Goal: Transaction & Acquisition: Purchase product/service

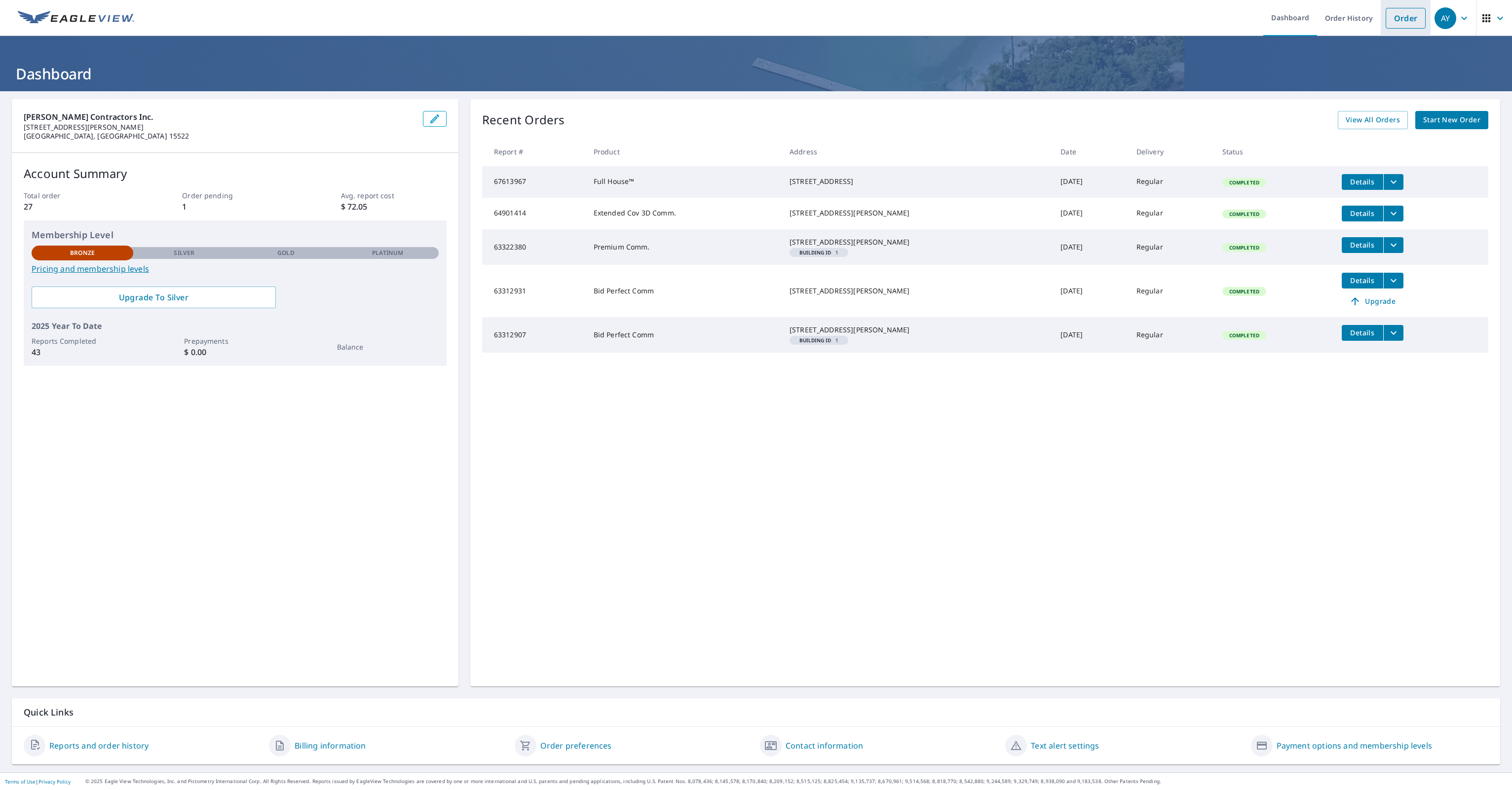
click at [1406, 19] on link "Order" at bounding box center [1406, 18] width 40 height 21
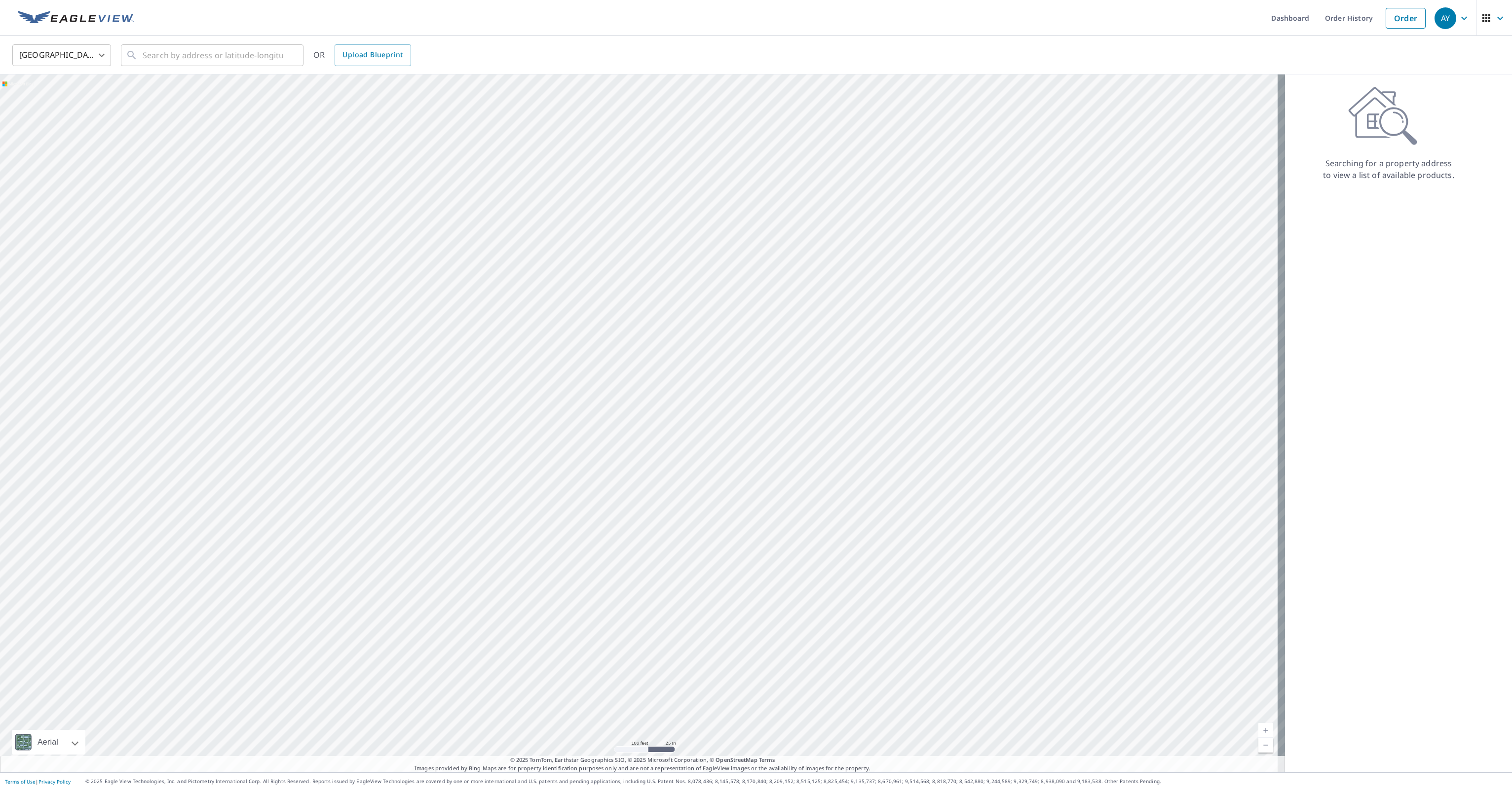
drag, startPoint x: 947, startPoint y: 377, endPoint x: 719, endPoint y: 460, distance: 242.6
click at [714, 462] on div at bounding box center [642, 423] width 1285 height 698
click at [171, 54] on input "text" at bounding box center [212, 56] width 140 height 28
click at [526, 49] on div "United States [GEOGRAPHIC_DATA] ​ 39°59'01.79, 78°42'59.87 ​ OR Upload Blueprint" at bounding box center [753, 55] width 1495 height 23
drag, startPoint x: 935, startPoint y: 418, endPoint x: 573, endPoint y: 452, distance: 363.6
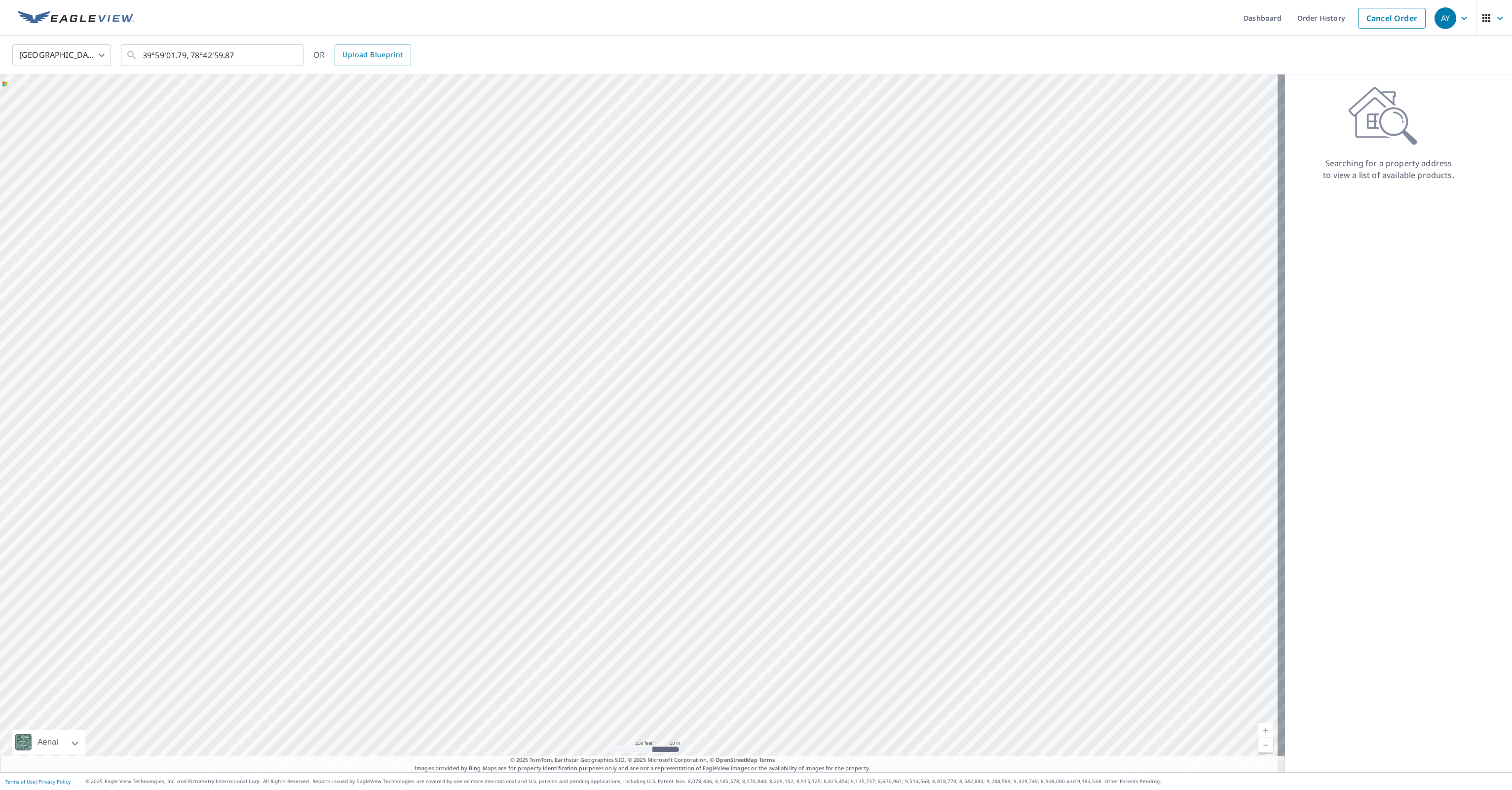
drag, startPoint x: 886, startPoint y: 397, endPoint x: 450, endPoint y: 578, distance: 472.1
click at [616, 377] on div at bounding box center [642, 423] width 1285 height 698
click at [243, 57] on input "39°59'01.79, 78°42'59.87" at bounding box center [212, 56] width 140 height 28
type input "3"
type input "39-5901.83"
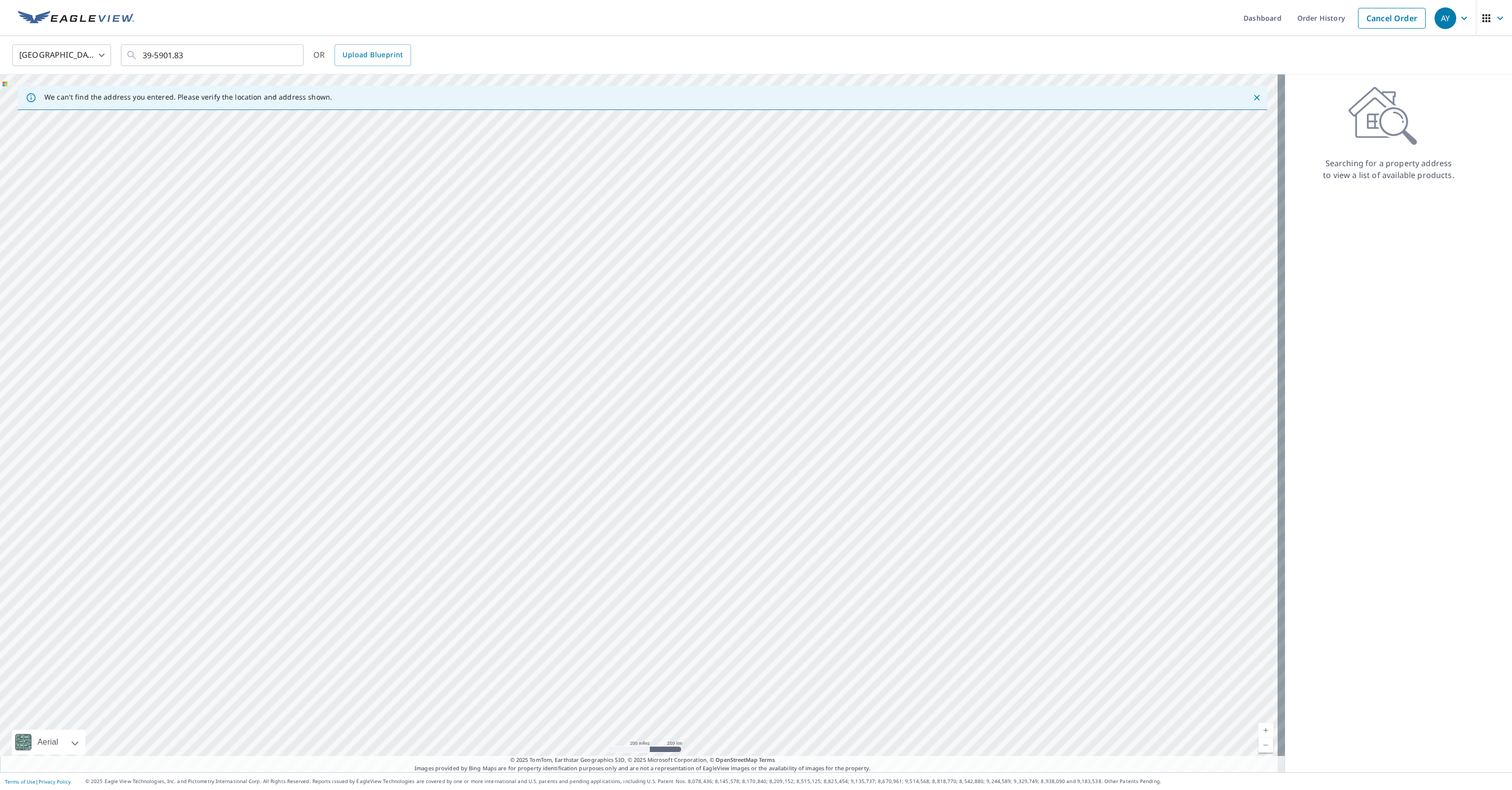
click at [225, 79] on div at bounding box center [642, 423] width 1285 height 698
click at [198, 52] on input "39-5901.83" at bounding box center [212, 56] width 140 height 28
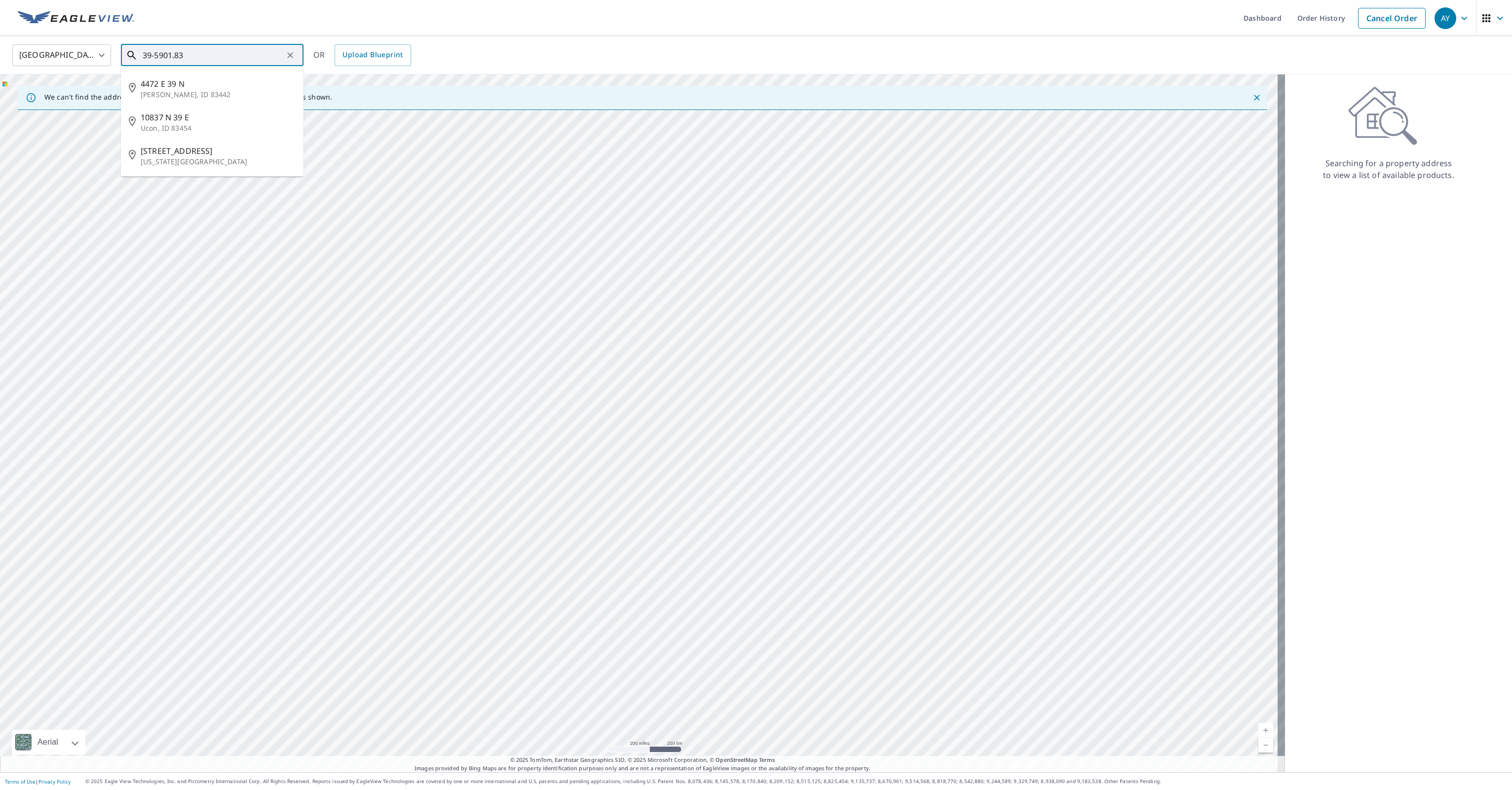
drag, startPoint x: 217, startPoint y: 59, endPoint x: 84, endPoint y: 61, distance: 133.0
click at [84, 61] on div "[GEOGRAPHIC_DATA] [GEOGRAPHIC_DATA] ​ 39-5901.83 ​ 4472 E [GEOGRAPHIC_DATA][PER…" at bounding box center [753, 55] width 1495 height 23
click at [101, 57] on body "AY AY Dashboard Order History Cancel Order AY [GEOGRAPHIC_DATA] [GEOGRAPHIC_DAT…" at bounding box center [756, 395] width 1512 height 790
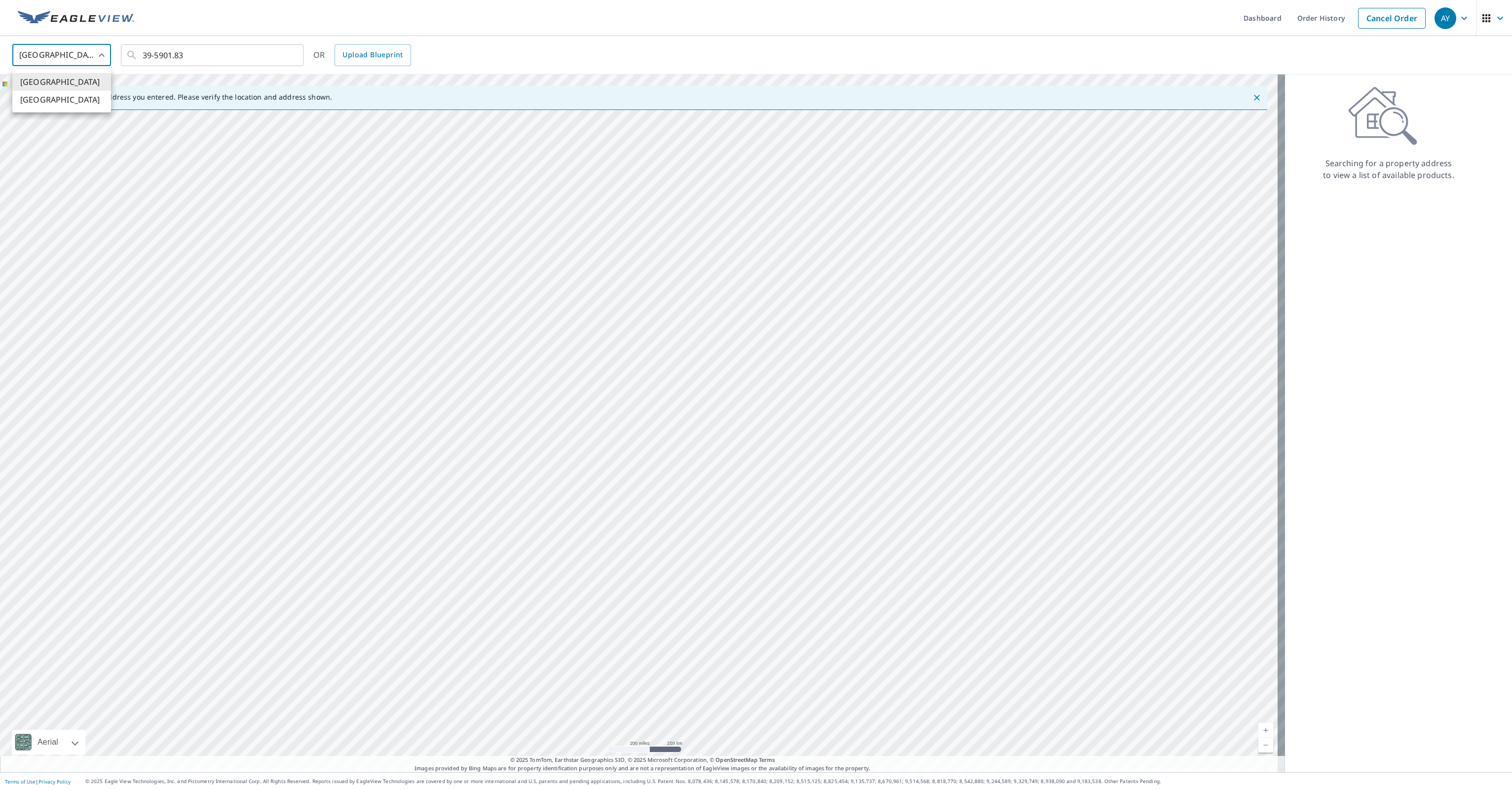
click at [101, 57] on div at bounding box center [756, 395] width 1512 height 790
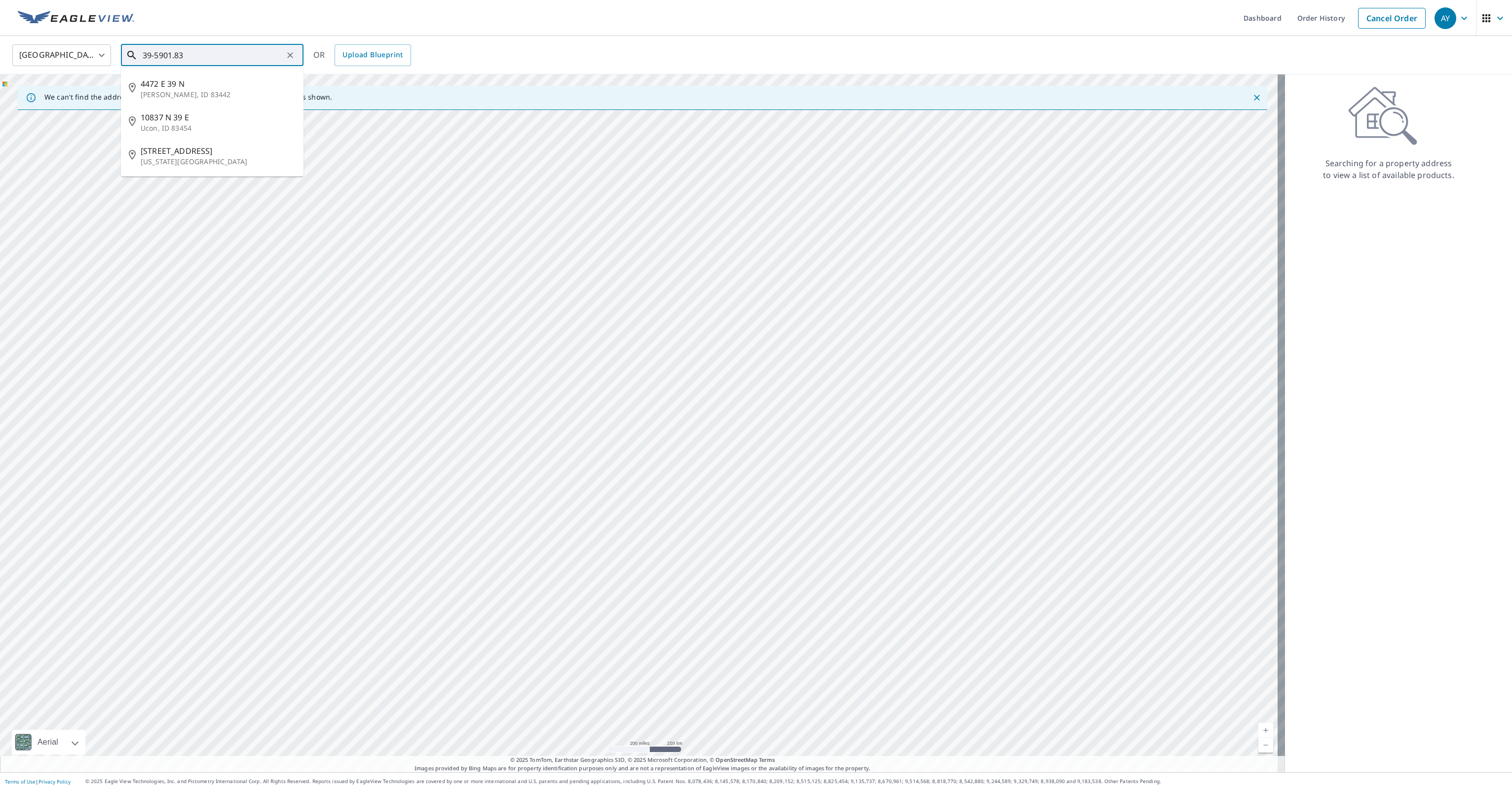
click at [167, 49] on input "39-5901.83" at bounding box center [212, 56] width 140 height 28
click at [287, 59] on icon "Clear" at bounding box center [290, 56] width 10 height 10
click at [240, 55] on input "text" at bounding box center [212, 56] width 140 height 28
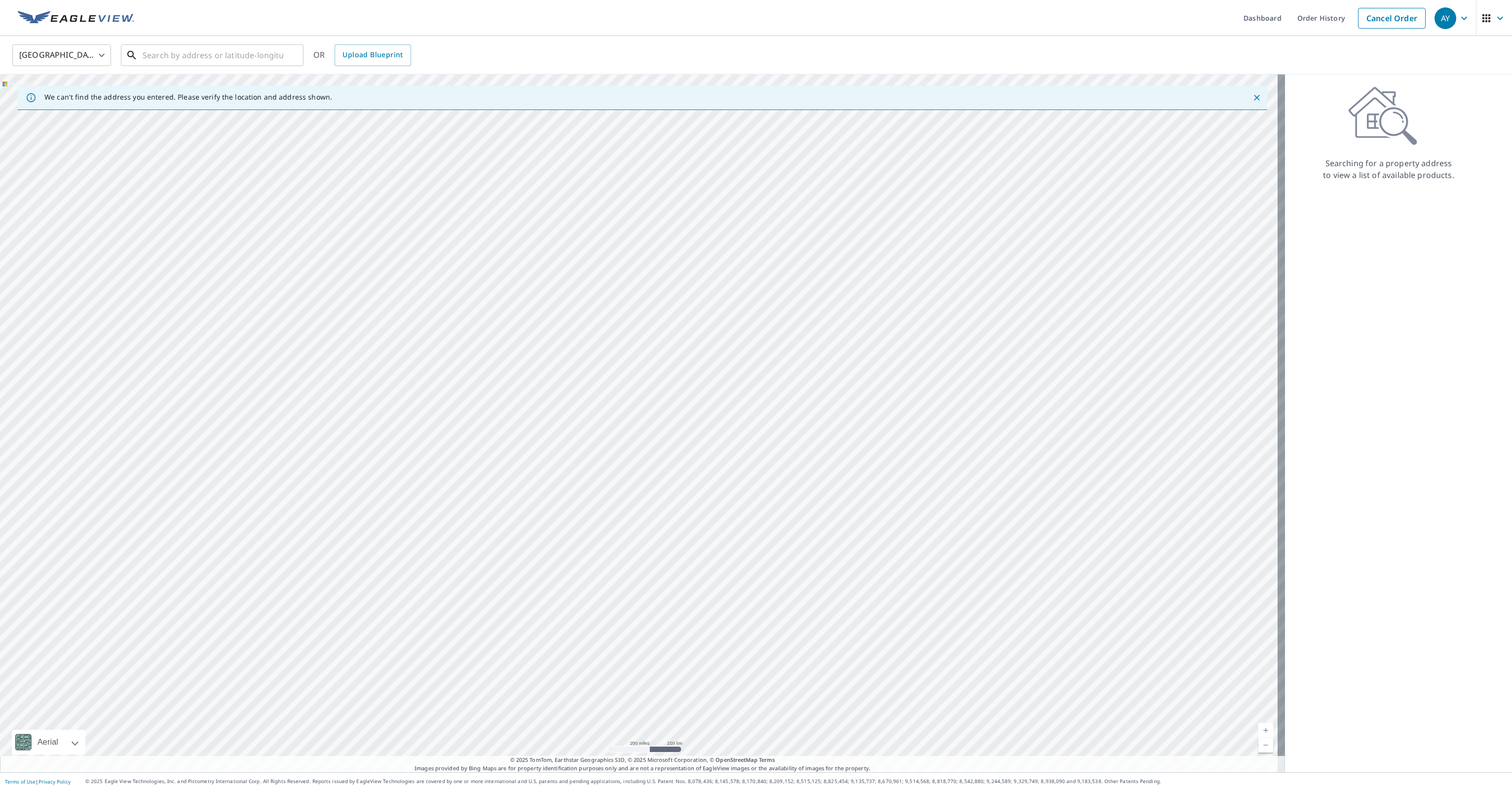
click at [177, 49] on input "text" at bounding box center [212, 56] width 140 height 28
click at [176, 95] on p "[PERSON_NAME] Choice, [GEOGRAPHIC_DATA] 15550" at bounding box center [218, 99] width 155 height 20
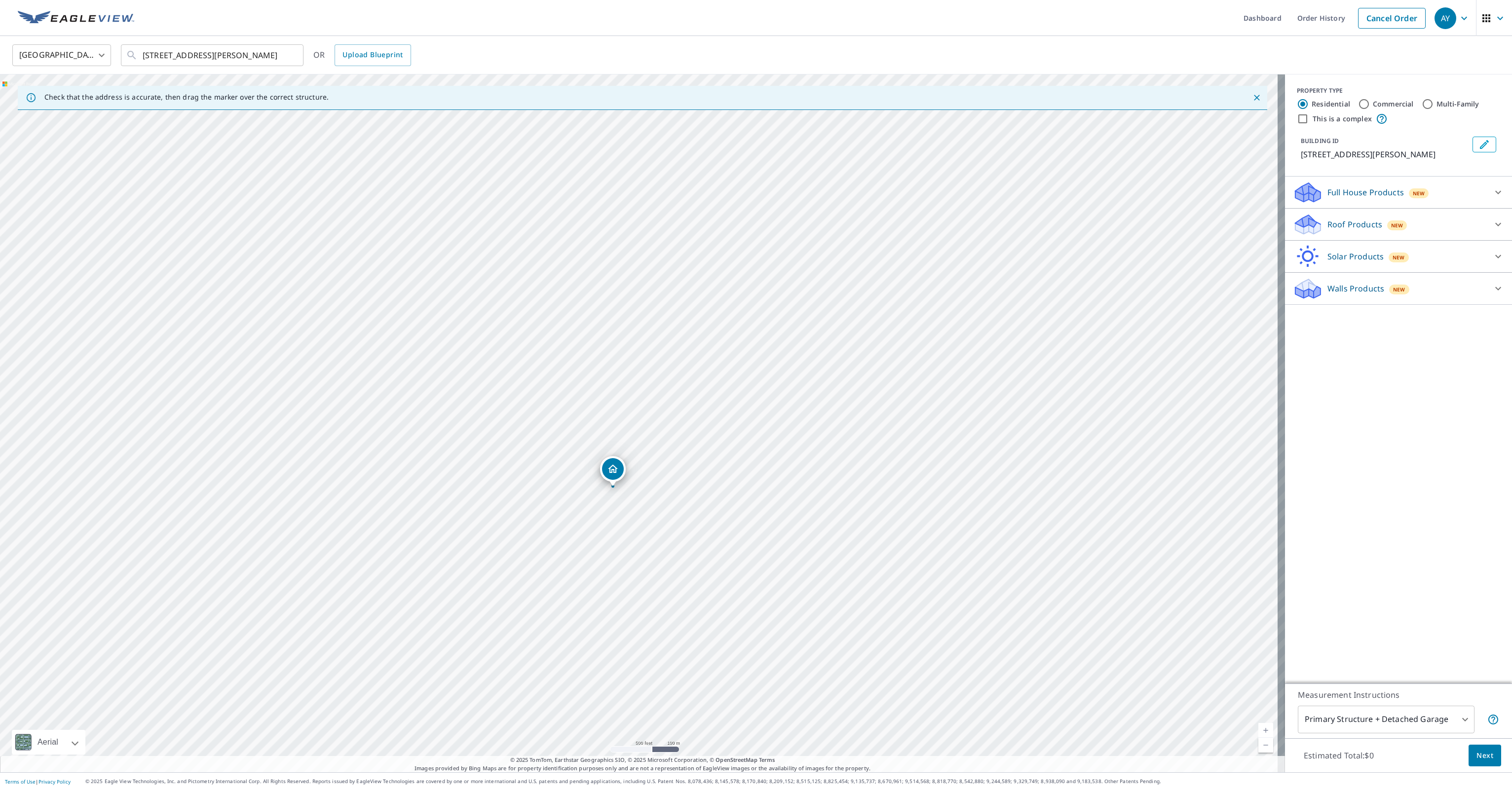
drag, startPoint x: 869, startPoint y: 334, endPoint x: 814, endPoint y: 411, distance: 94.6
drag, startPoint x: 946, startPoint y: 349, endPoint x: 864, endPoint y: 437, distance: 120.3
drag, startPoint x: 158, startPoint y: 55, endPoint x: 124, endPoint y: 51, distance: 34.2
click at [118, 59] on div "United States [GEOGRAPHIC_DATA] ​ [STREET_ADDRESS][PERSON_NAME] ​ [STREET_ADDRE…" at bounding box center [753, 55] width 1495 height 23
click at [160, 83] on span "[STREET_ADDRESS]" at bounding box center [218, 83] width 155 height 12
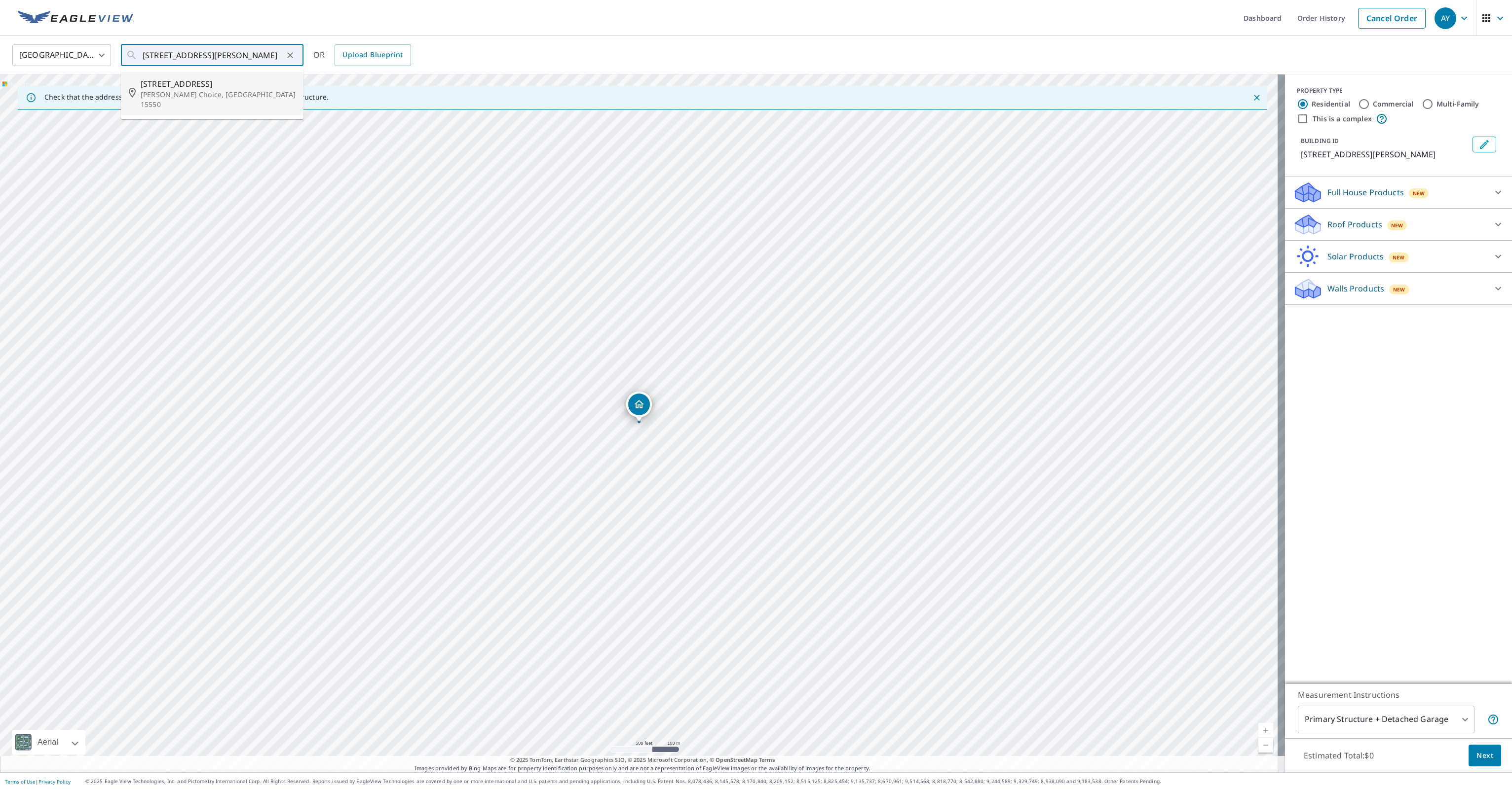
type input "[STREET_ADDRESS][PERSON_NAME]"
drag, startPoint x: 982, startPoint y: 287, endPoint x: 813, endPoint y: 395, distance: 200.6
drag, startPoint x: 989, startPoint y: 293, endPoint x: 320, endPoint y: 583, distance: 729.2
click at [537, 397] on div "[STREET_ADDRESS][PERSON_NAME]" at bounding box center [642, 423] width 1285 height 698
click at [289, 57] on icon "Clear" at bounding box center [290, 56] width 10 height 10
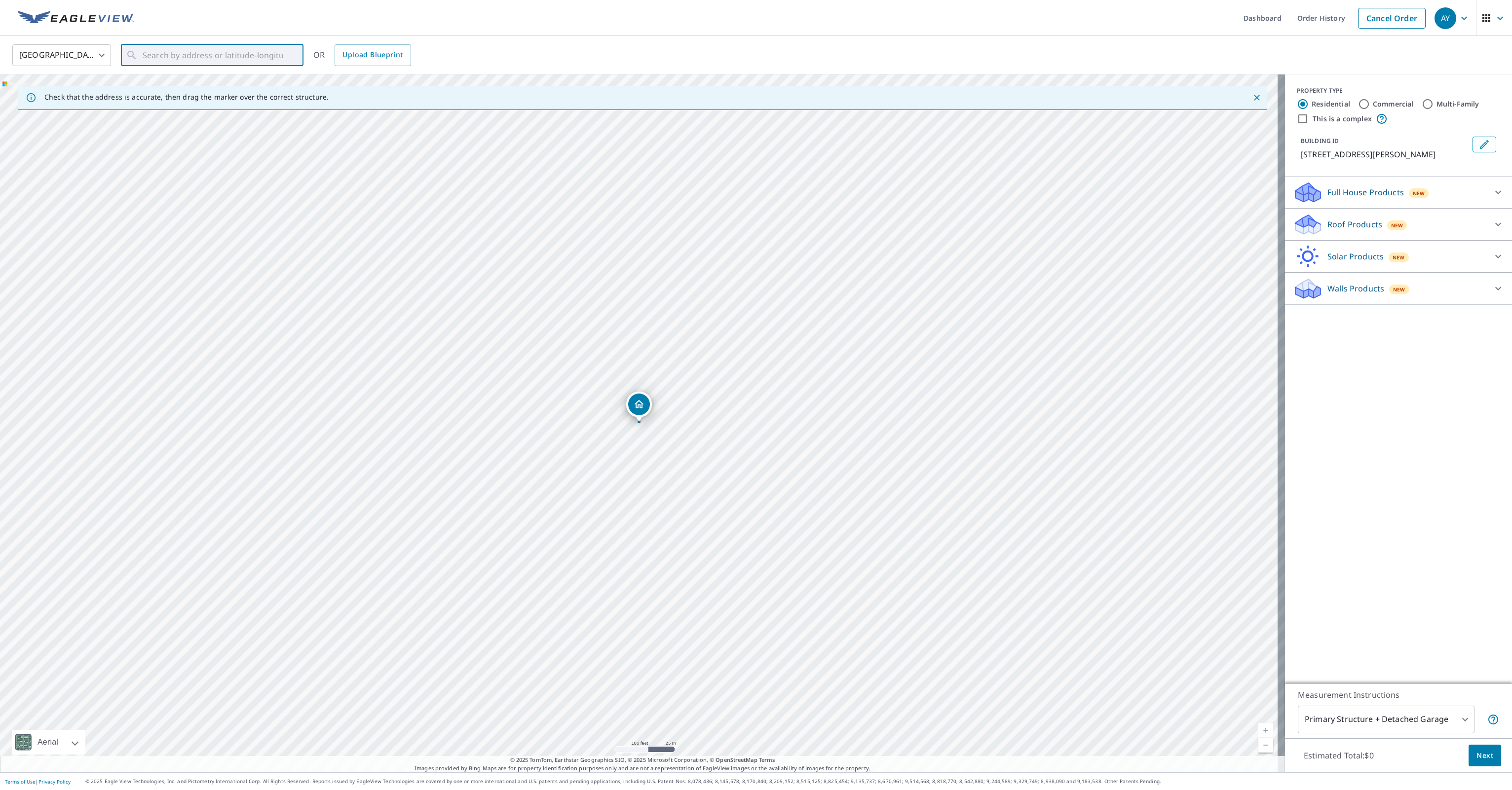
click at [1252, 95] on icon "Close" at bounding box center [1257, 97] width 10 height 10
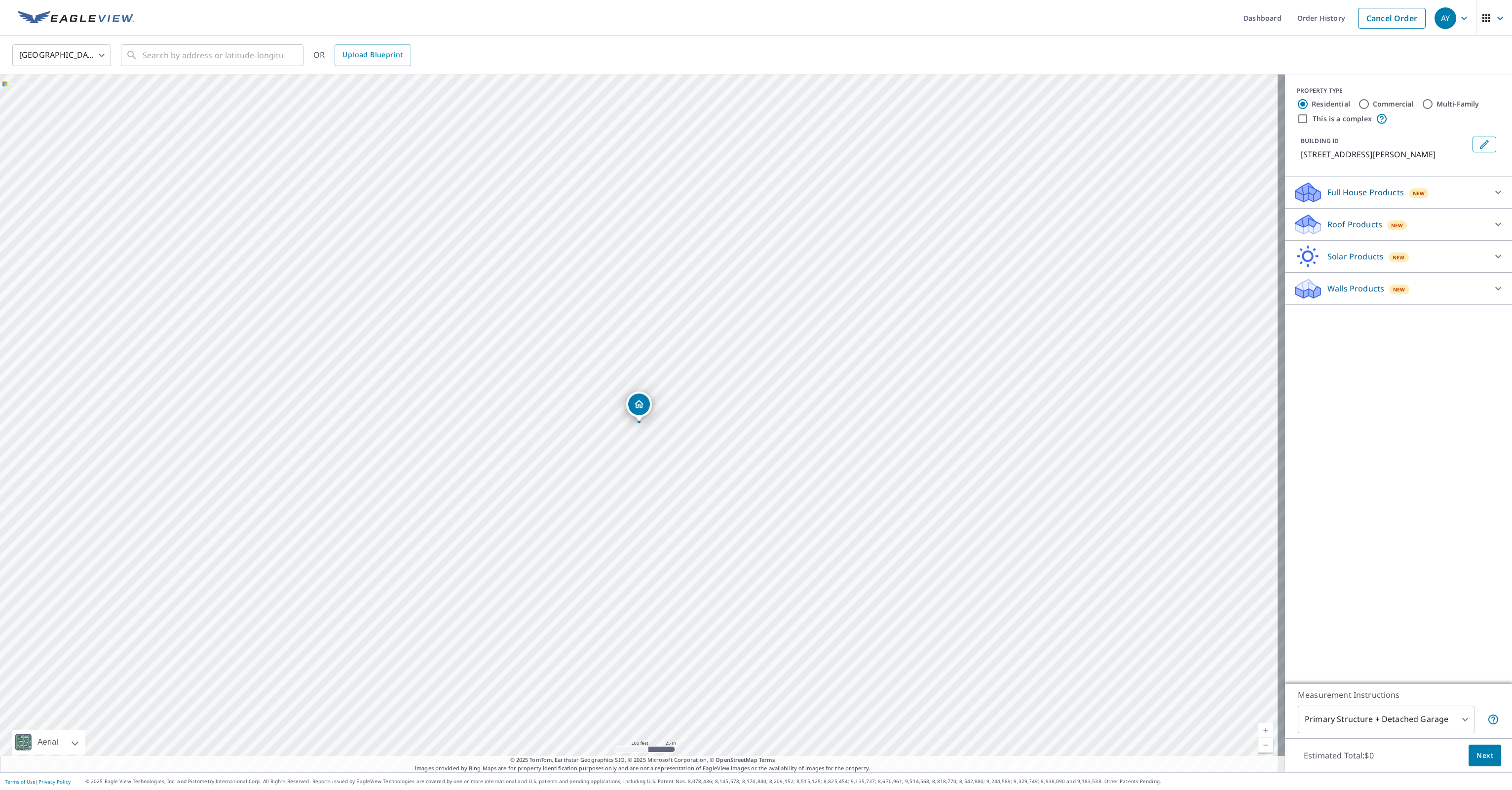
click at [641, 399] on icon "Dropped pin, building 1, Residential property, 126 Cider Rd Manns Choice, PA 15…" at bounding box center [639, 404] width 12 height 12
drag, startPoint x: 779, startPoint y: 224, endPoint x: 126, endPoint y: 555, distance: 732.1
click at [125, 558] on div "[STREET_ADDRESS][PERSON_NAME]" at bounding box center [642, 423] width 1285 height 698
drag, startPoint x: 930, startPoint y: 257, endPoint x: 869, endPoint y: 344, distance: 106.3
click at [869, 344] on div "[STREET_ADDRESS][PERSON_NAME]" at bounding box center [642, 423] width 1285 height 698
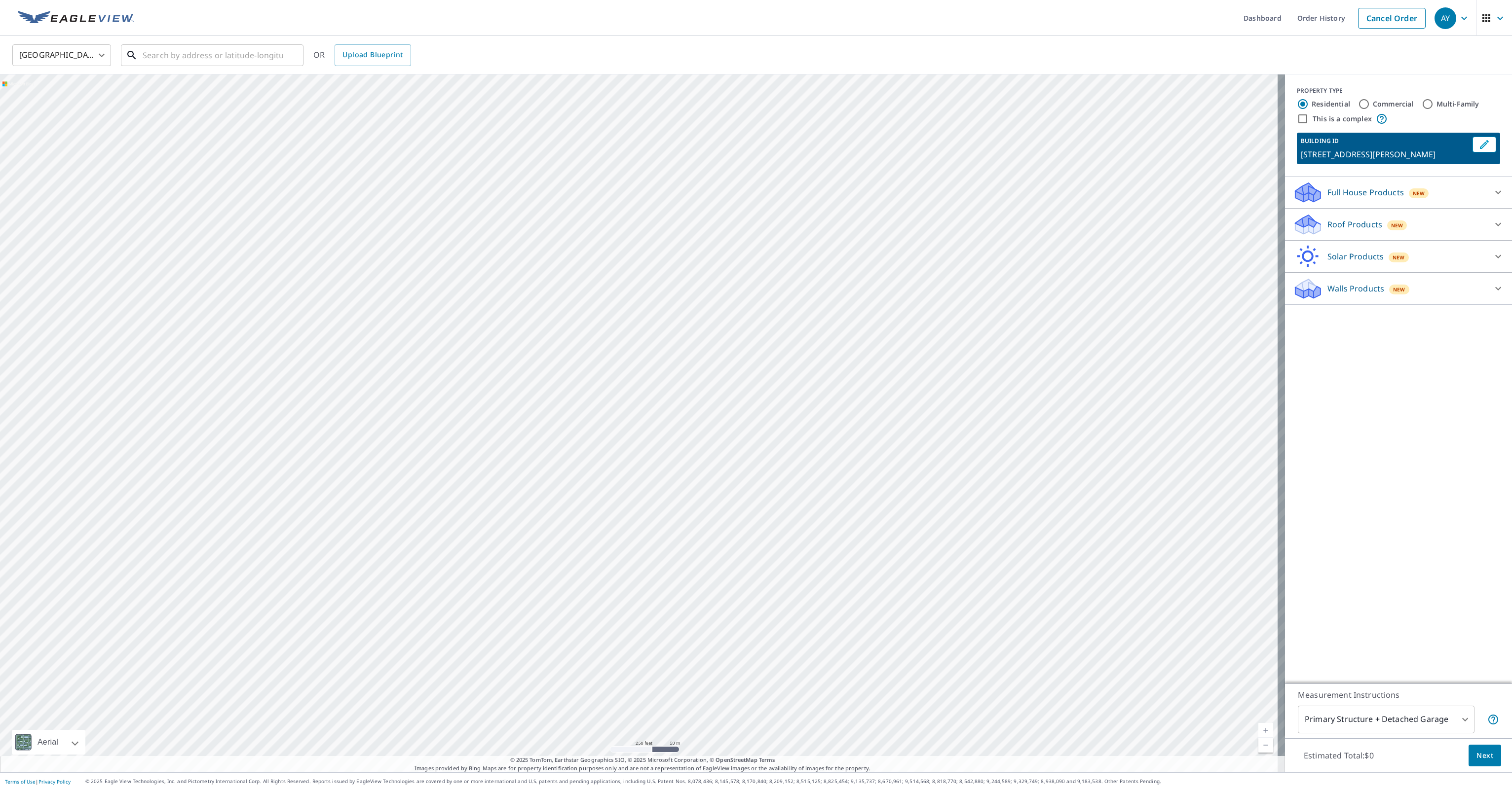
click at [169, 55] on input "text" at bounding box center [212, 56] width 140 height 28
click at [160, 84] on span "[STREET_ADDRESS]" at bounding box center [218, 83] width 155 height 12
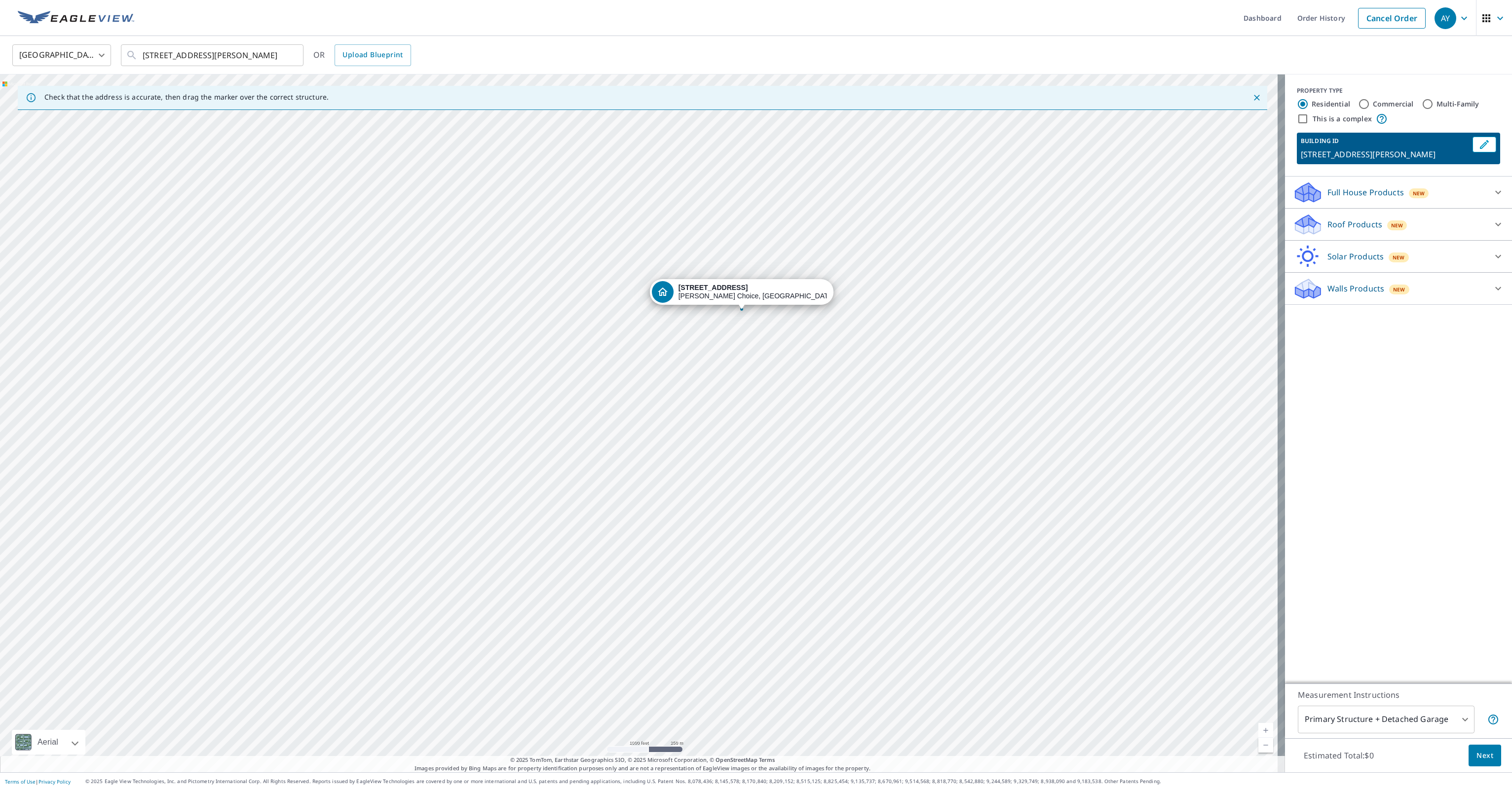
drag, startPoint x: 871, startPoint y: 222, endPoint x: 859, endPoint y: 271, distance: 50.4
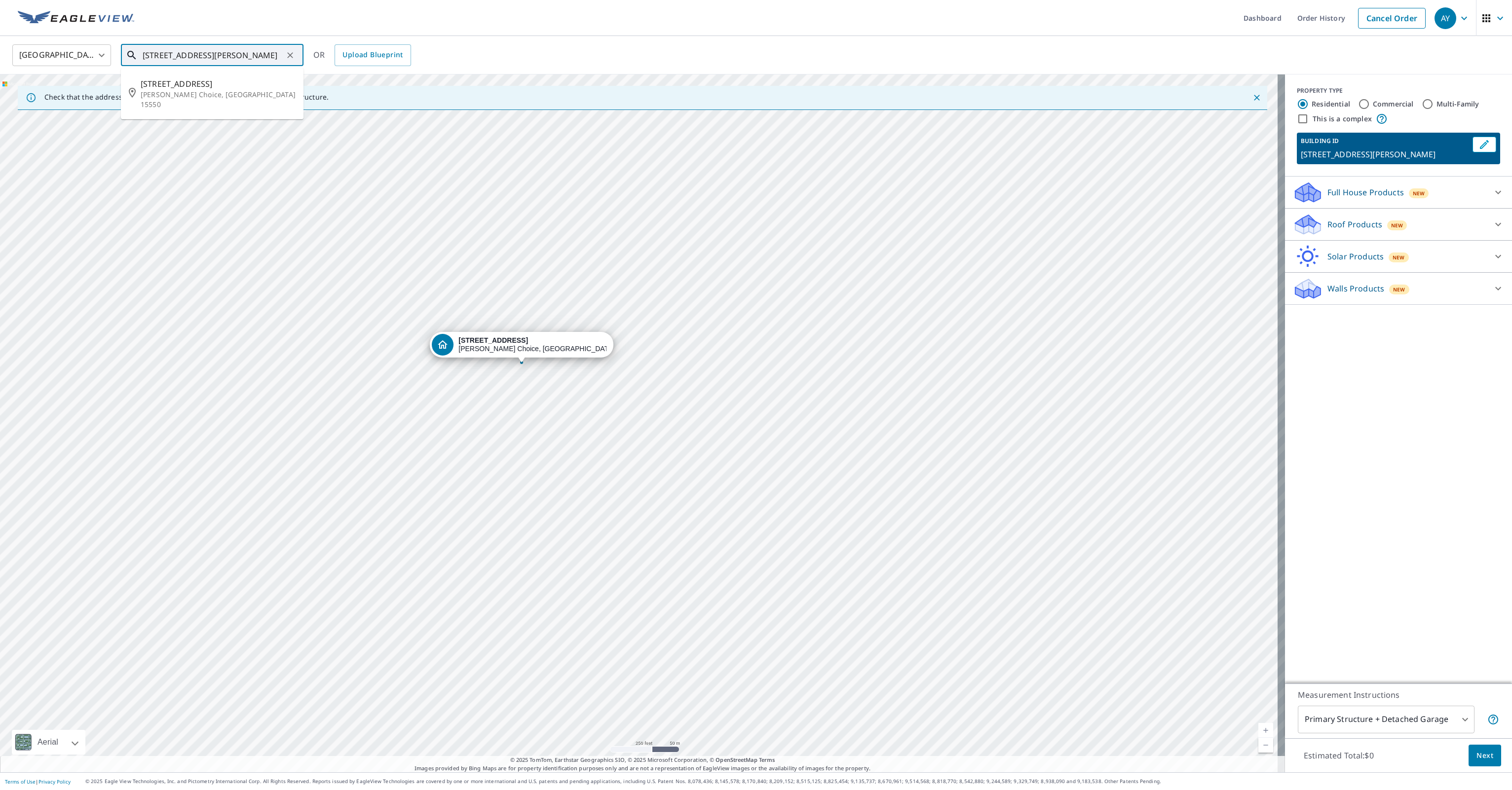
click at [156, 50] on input "[STREET_ADDRESS][PERSON_NAME]" at bounding box center [212, 56] width 140 height 28
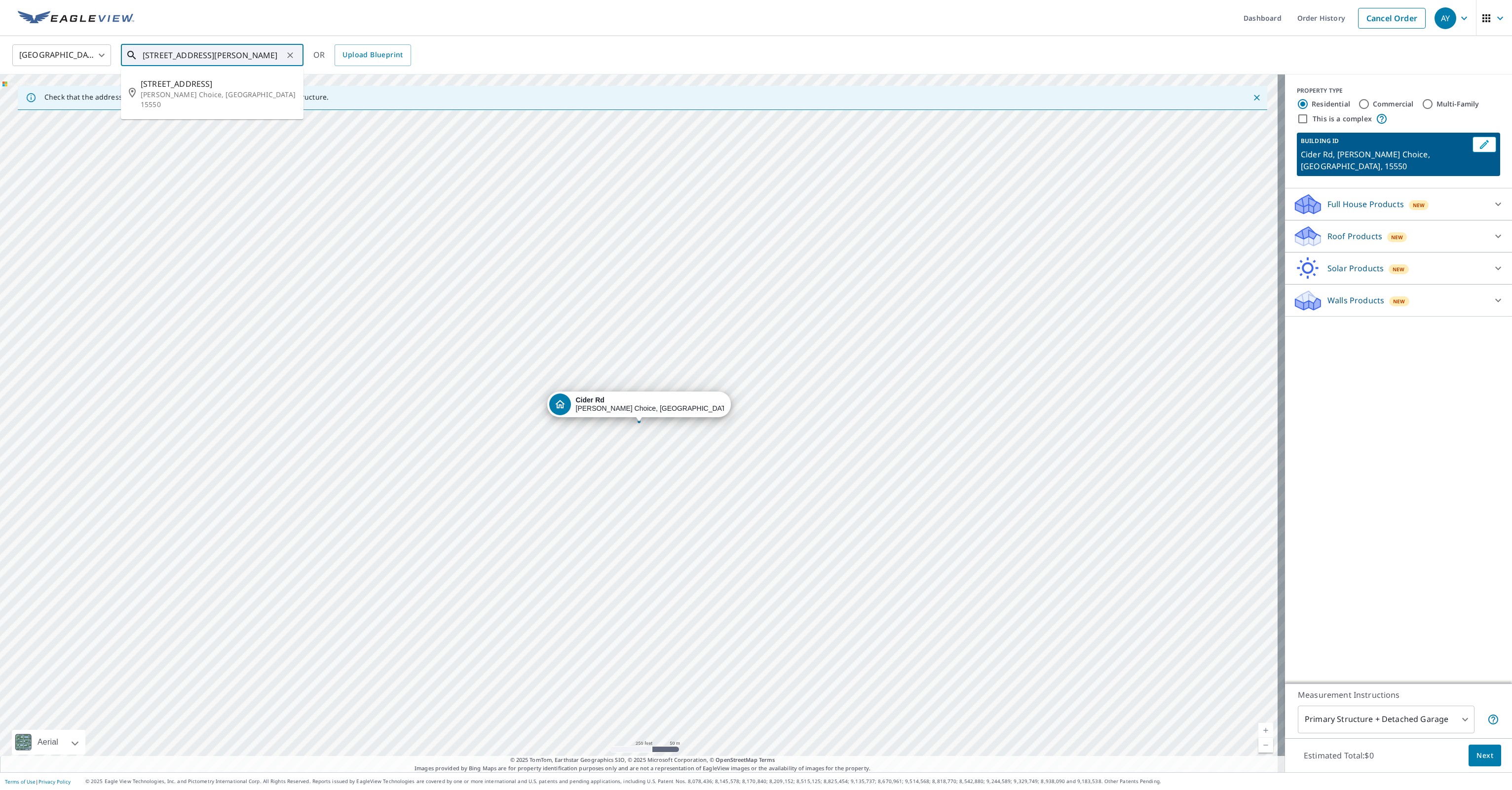
click at [152, 54] on input "[STREET_ADDRESS][PERSON_NAME]" at bounding box center [212, 56] width 140 height 28
click at [542, 764] on div "Check that the address is accurate, then drag the marker over the correct struc…" at bounding box center [642, 423] width 1285 height 698
click at [705, 641] on div "Cider [PERSON_NAME] Choice, PA 15550" at bounding box center [642, 423] width 1285 height 698
click at [266, 57] on input "[STREET_ADDRESS][PERSON_NAME]" at bounding box center [212, 56] width 140 height 28
click at [159, 55] on input "[STREET_ADDRESS][PERSON_NAME]" at bounding box center [212, 56] width 140 height 28
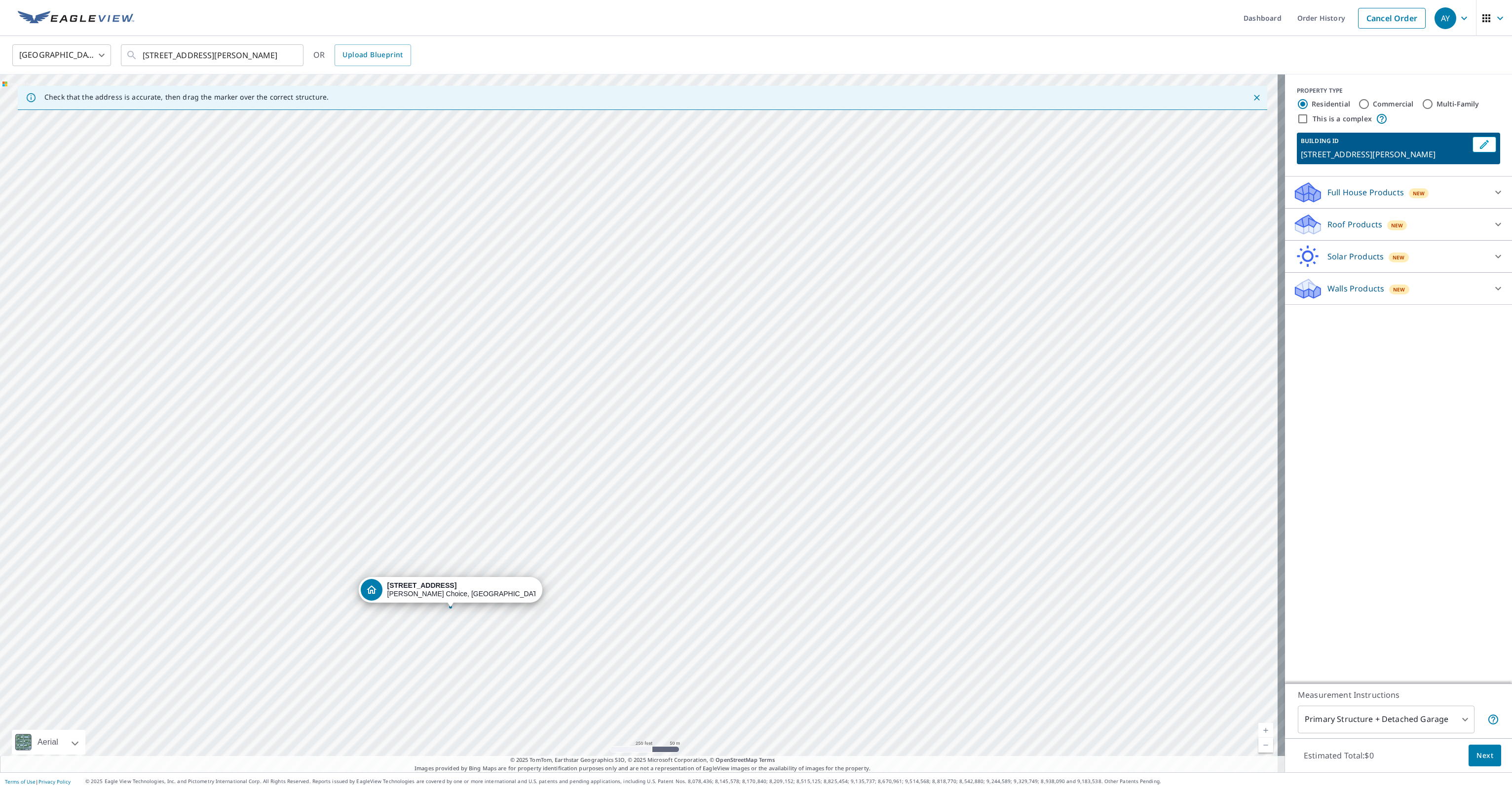
drag, startPoint x: 737, startPoint y: 360, endPoint x: 507, endPoint y: 552, distance: 299.6
click at [154, 53] on input "[STREET_ADDRESS][PERSON_NAME]" at bounding box center [212, 56] width 140 height 28
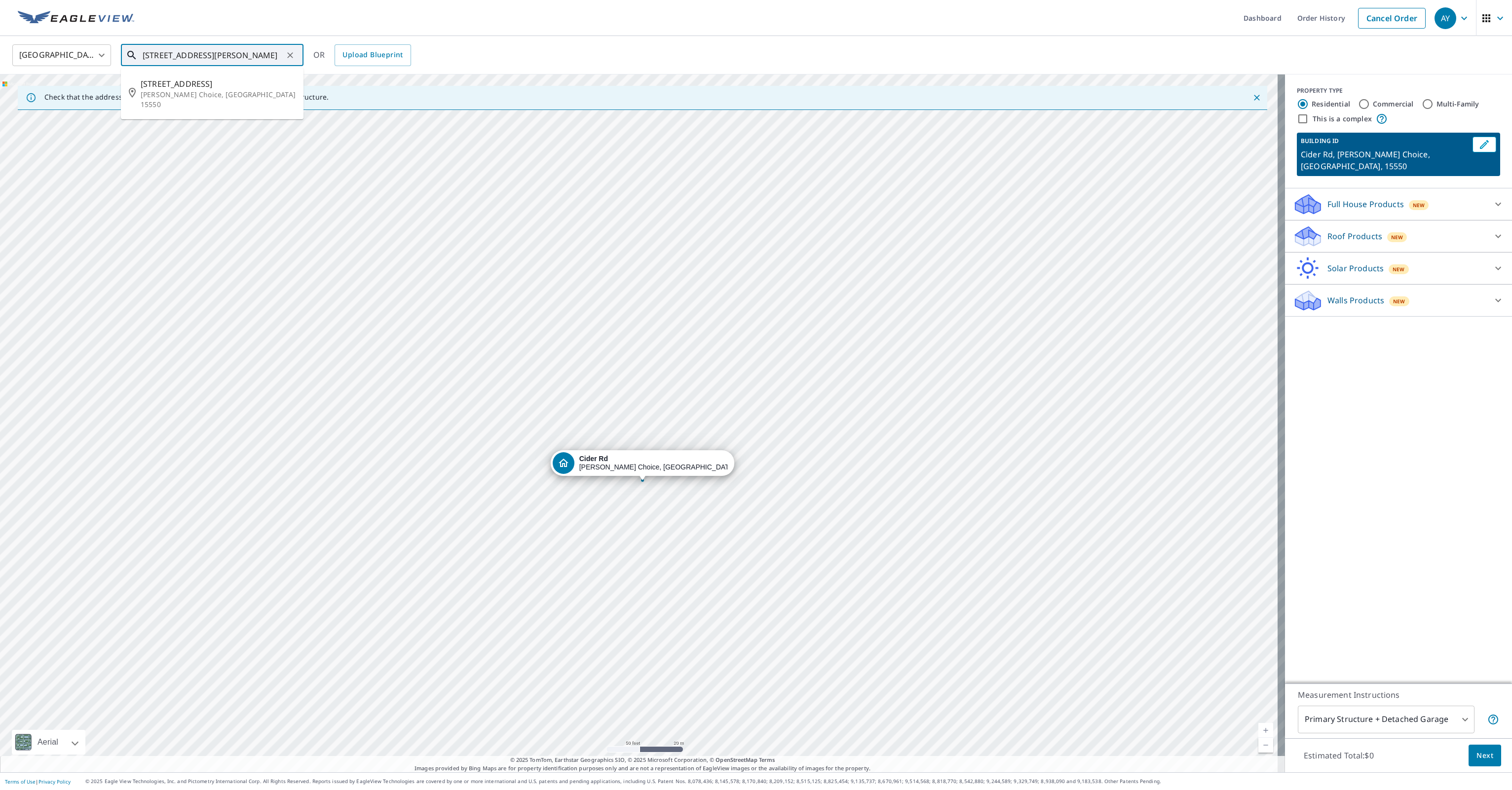
click at [149, 54] on input "[STREET_ADDRESS][PERSON_NAME]" at bounding box center [212, 56] width 140 height 28
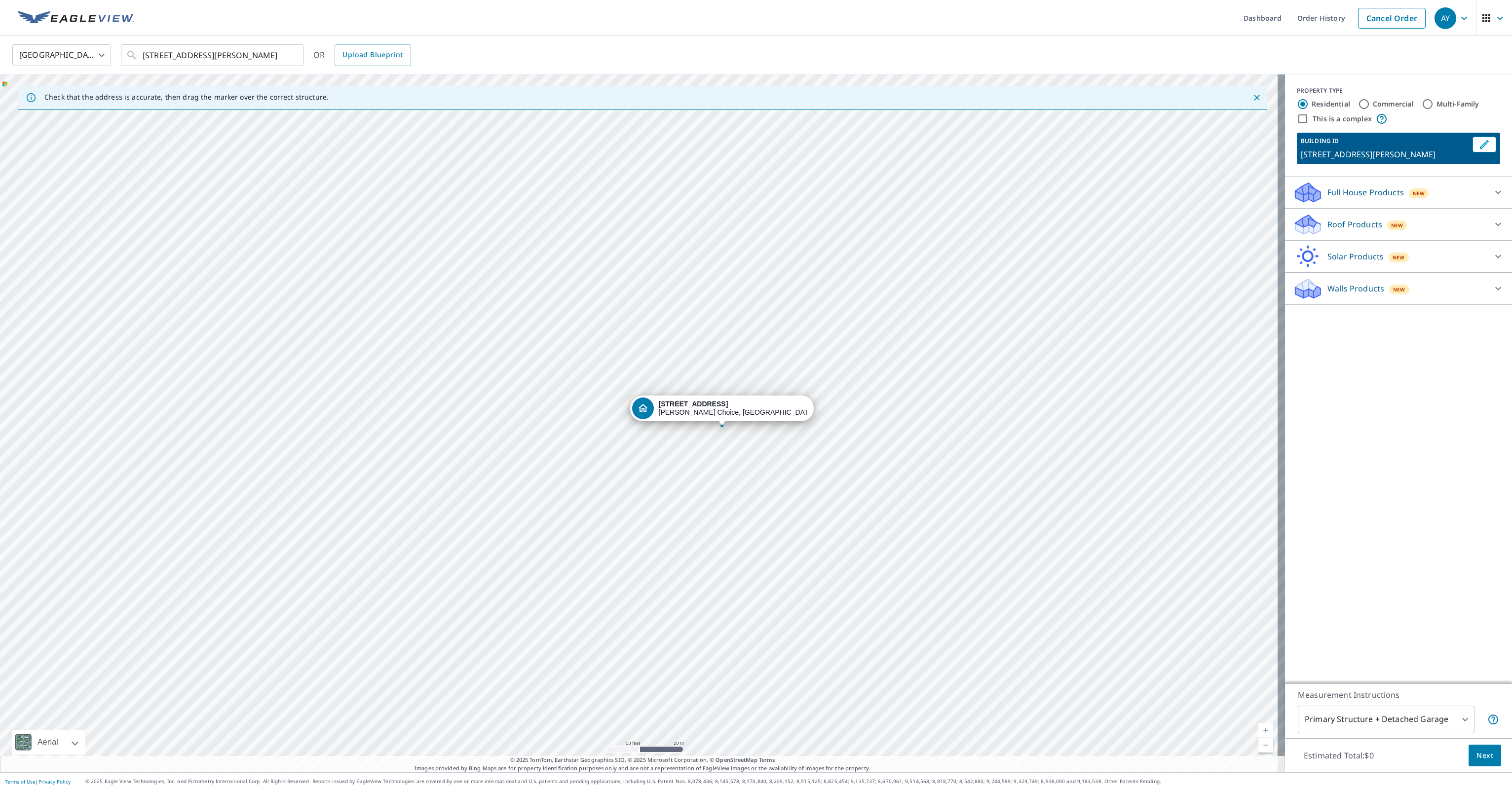
drag, startPoint x: 420, startPoint y: 318, endPoint x: 503, endPoint y: 322, distance: 83.1
click at [503, 322] on div "[STREET_ADDRESS][PERSON_NAME]" at bounding box center [642, 423] width 1285 height 698
drag, startPoint x: 165, startPoint y: 251, endPoint x: 390, endPoint y: 216, distance: 227.7
click at [390, 216] on div "[STREET_ADDRESS][PERSON_NAME]" at bounding box center [642, 423] width 1285 height 698
click at [268, 372] on div "[STREET_ADDRESS][PERSON_NAME]" at bounding box center [642, 423] width 1285 height 698
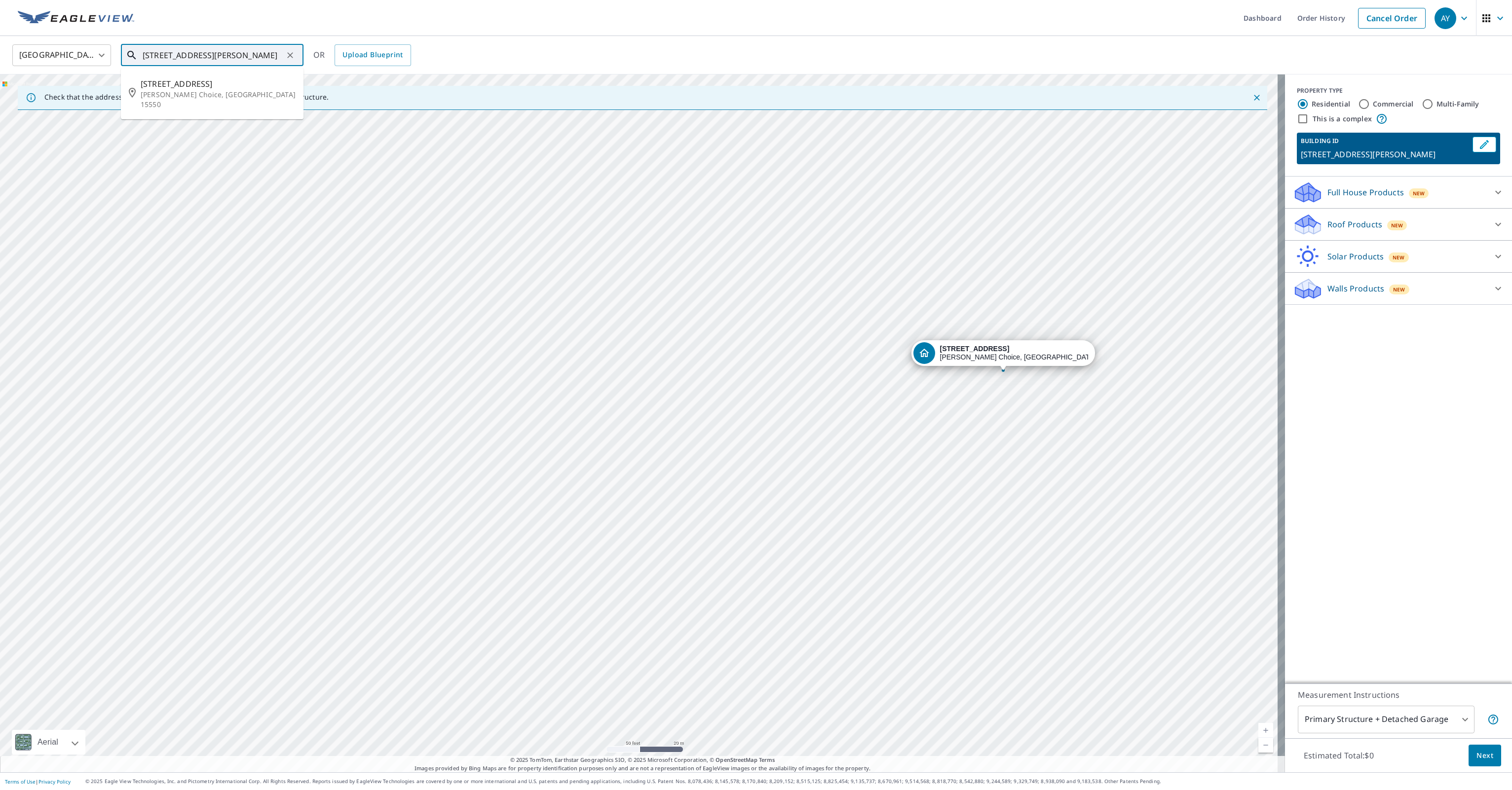
click at [151, 58] on input "[STREET_ADDRESS][PERSON_NAME]" at bounding box center [212, 56] width 140 height 28
type input "[STREET_ADDRESS][PERSON_NAME]"
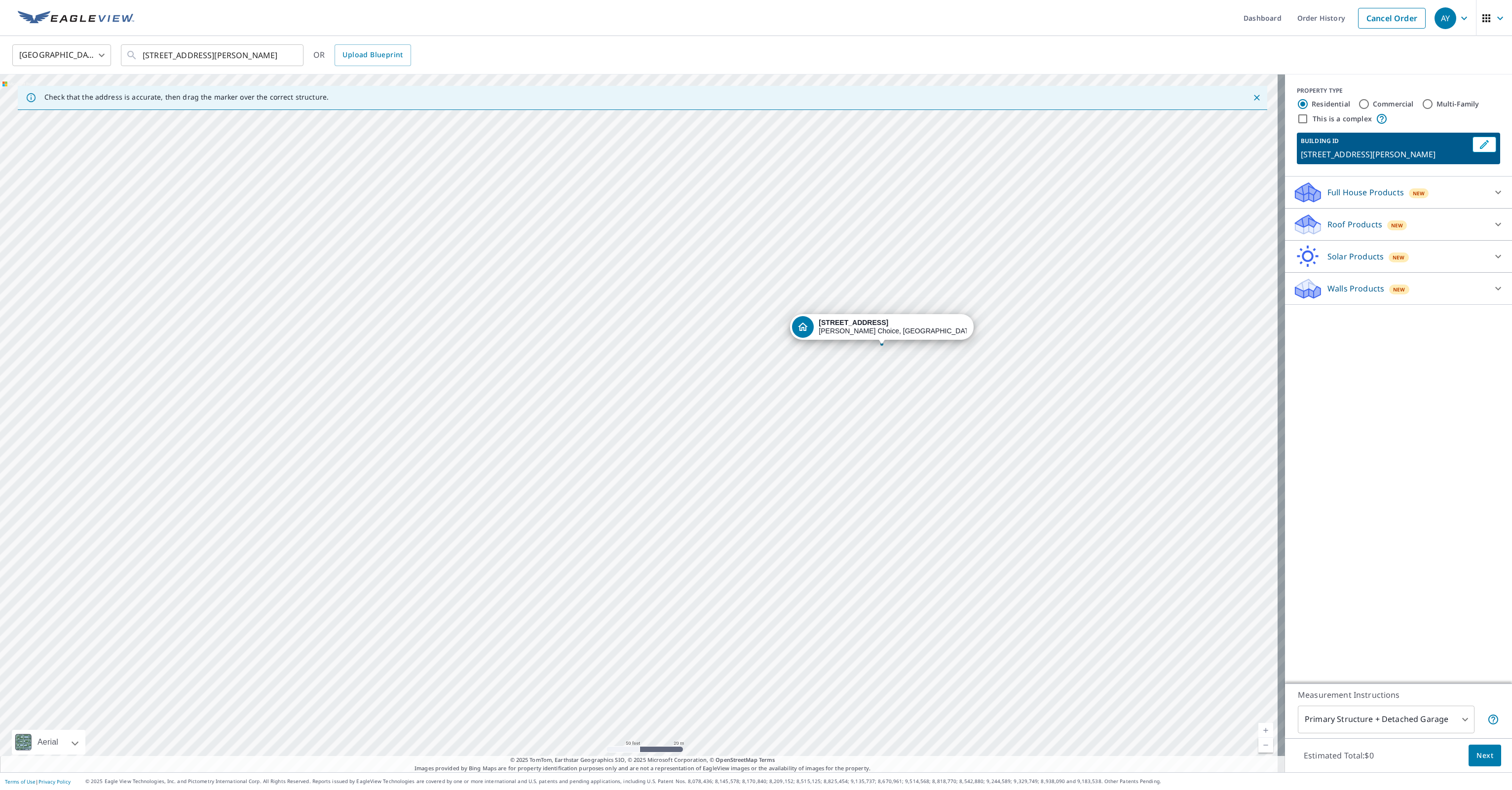
drag, startPoint x: 136, startPoint y: 514, endPoint x: 481, endPoint y: 466, distance: 348.3
drag, startPoint x: 1073, startPoint y: 267, endPoint x: 507, endPoint y: 423, distance: 587.1
click at [1358, 103] on input "Commercial" at bounding box center [1364, 104] width 12 height 12
radio input "true"
type input "4"
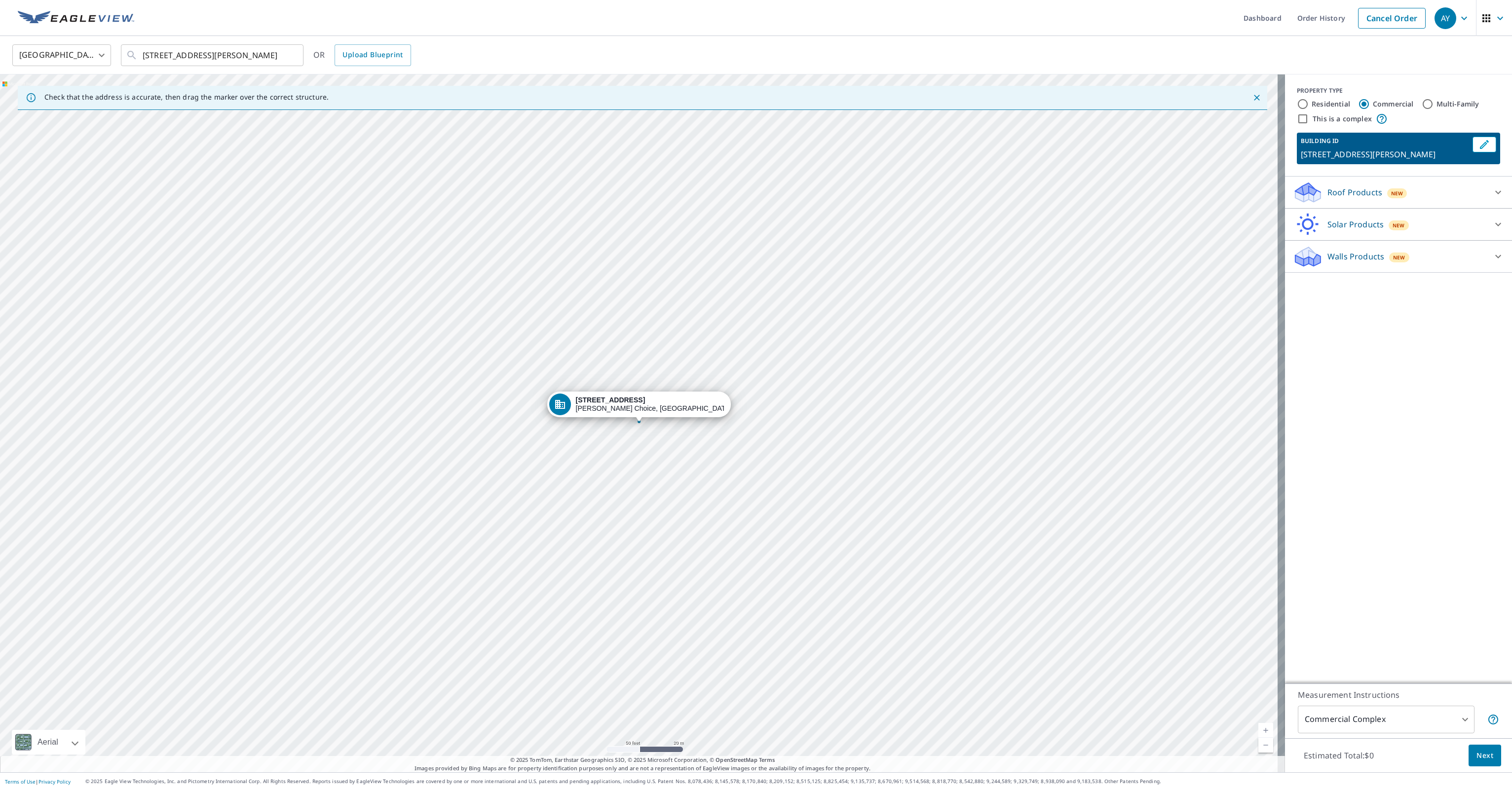
click at [1492, 187] on icon at bounding box center [1498, 193] width 12 height 12
click at [1482, 190] on div "Roof Products New" at bounding box center [1393, 192] width 200 height 23
click at [1492, 252] on icon at bounding box center [1498, 256] width 12 height 12
click at [1294, 281] on input "Walls $221.25" at bounding box center [1300, 282] width 15 height 12
checkbox input "true"
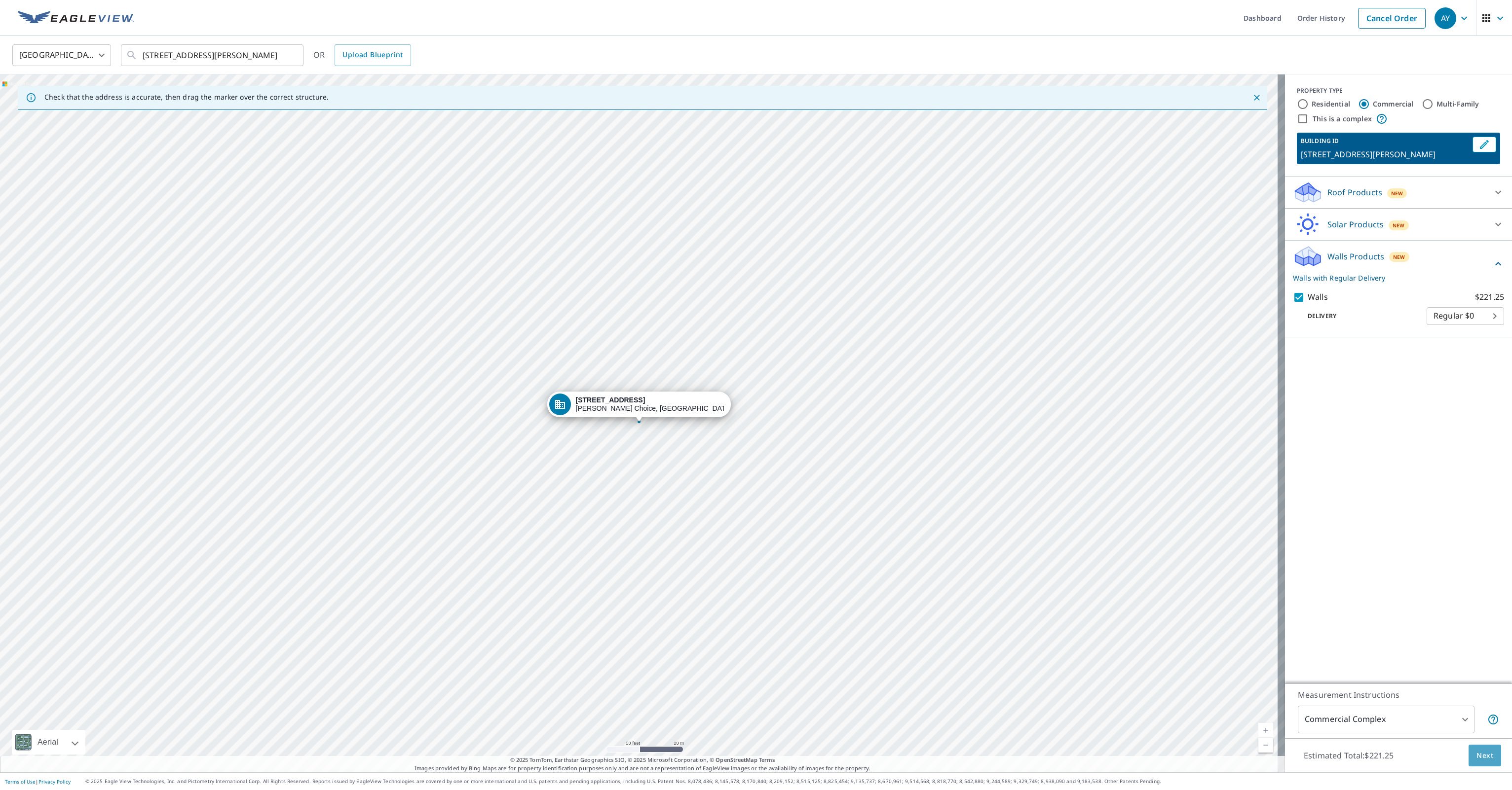
click at [1479, 753] on span "Next" at bounding box center [1484, 756] width 17 height 12
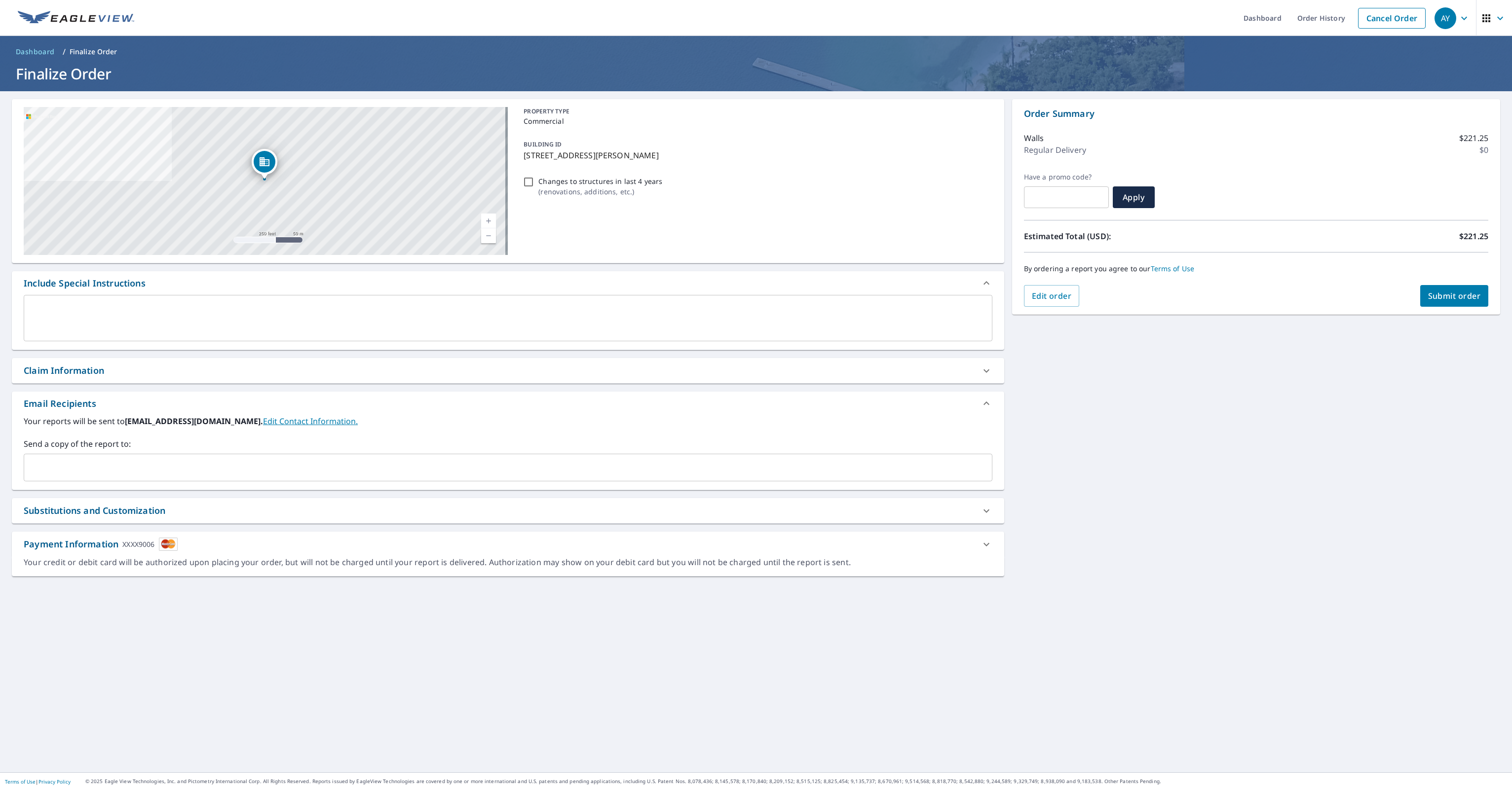
click at [1434, 297] on span "Submit order" at bounding box center [1454, 295] width 53 height 11
